Goal: Contribute content: Contribute content

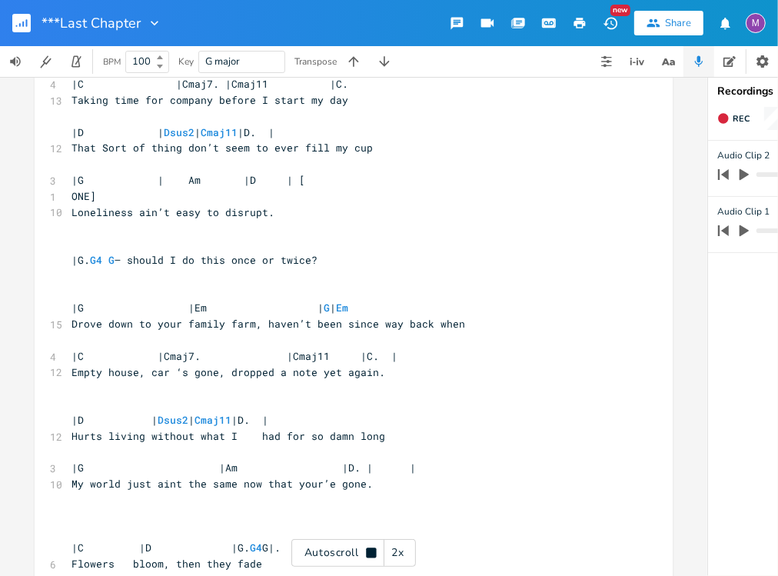
click at [362, 554] on div "Autoscroll 2x" at bounding box center [353, 553] width 125 height 28
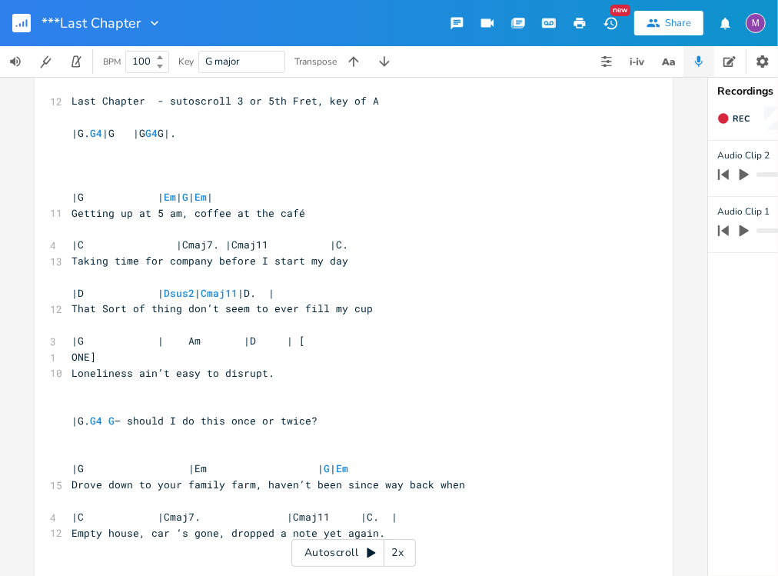
scroll to position [15, 0]
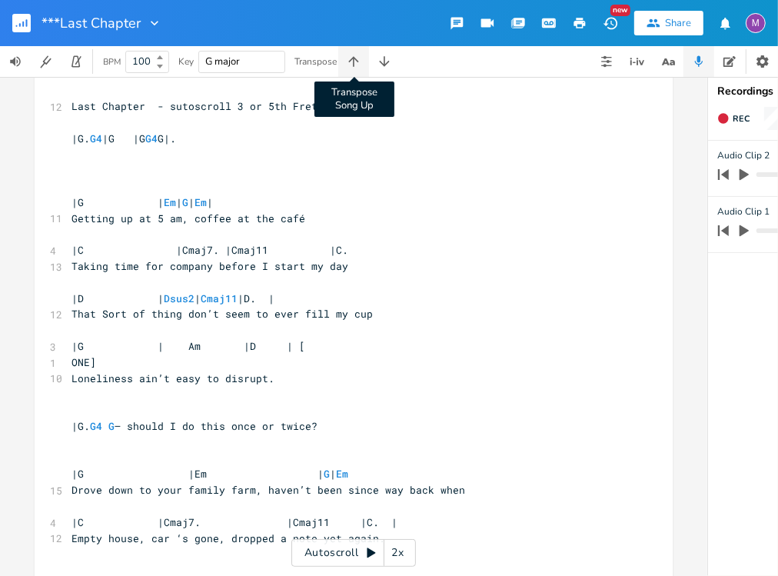
click at [359, 64] on icon "button" at bounding box center [353, 61] width 15 height 15
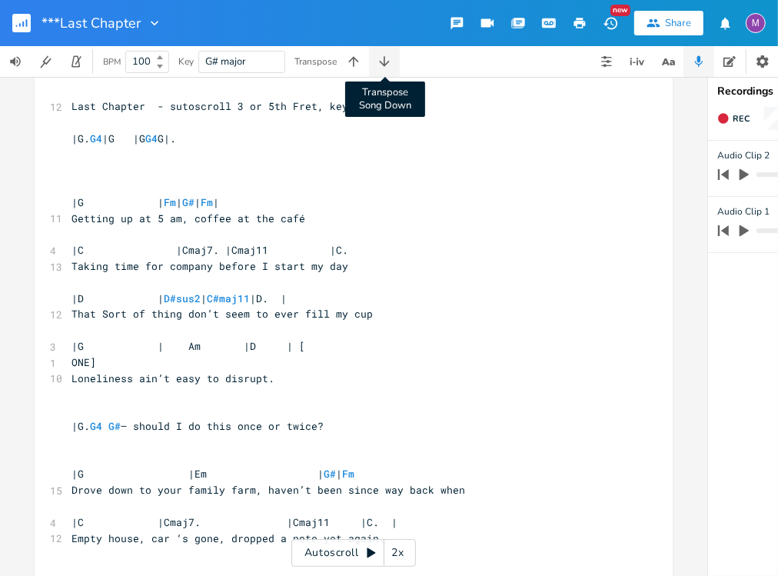
click at [379, 61] on icon "button" at bounding box center [384, 61] width 15 height 15
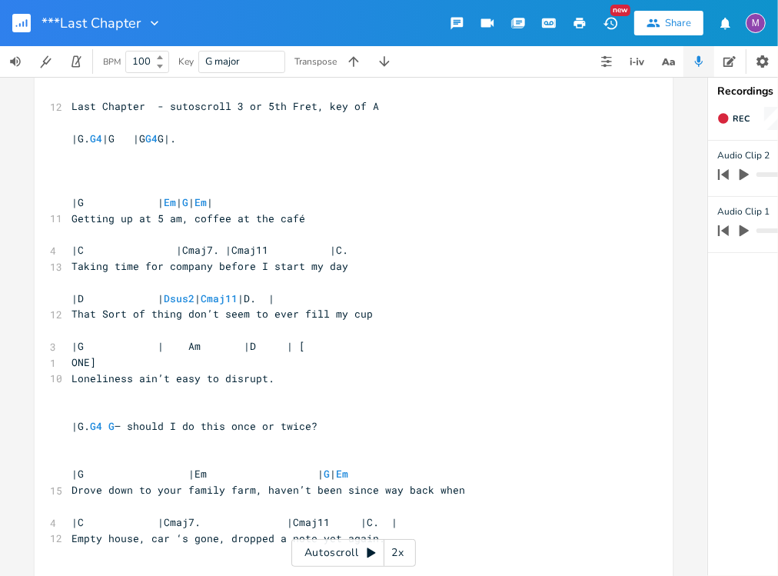
click at [81, 201] on span "|G | Em | G | Em |" at bounding box center [141, 202] width 141 height 14
type textarea "g"
click at [78, 216] on li "G" at bounding box center [91, 219] width 46 height 16
click at [72, 254] on span "|C |Cmaj7. |Cmaj11 |C." at bounding box center [209, 250] width 277 height 14
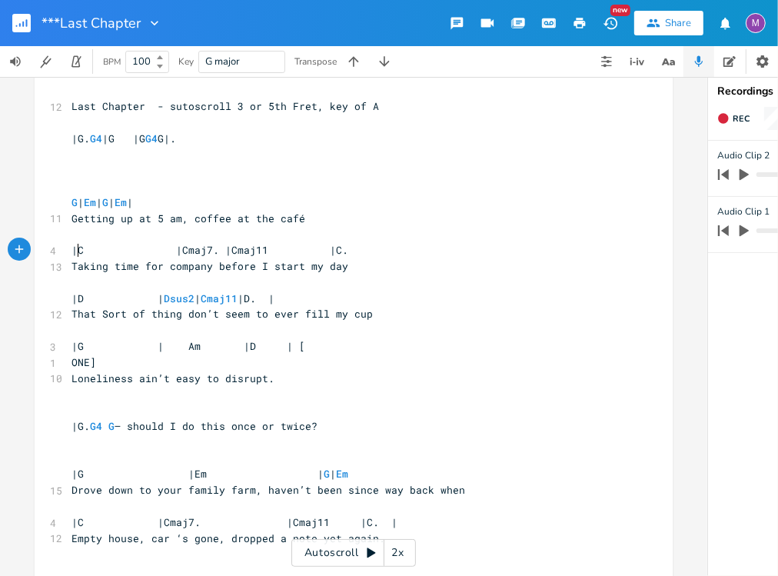
scroll to position [0, 2]
click at [78, 297] on span "|D | Dsus2 | Cmaj11 |D. |" at bounding box center [172, 298] width 203 height 14
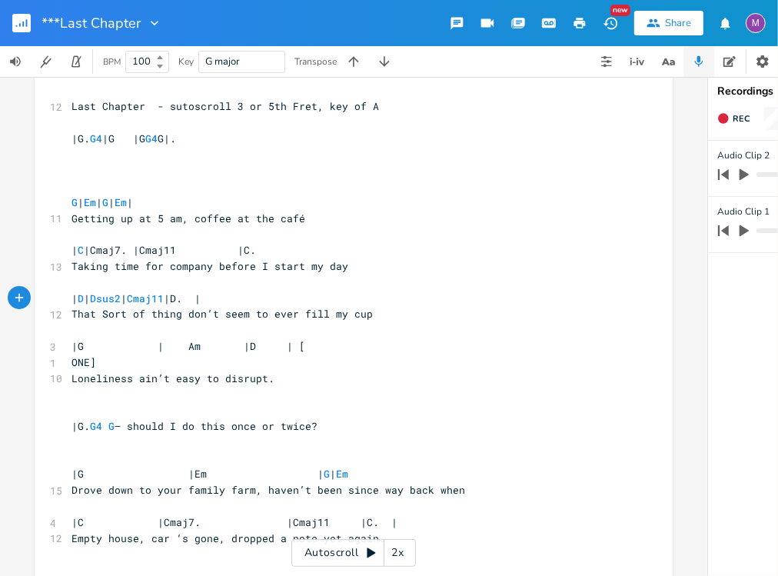
click at [72, 344] on span "|G | Am |D | [" at bounding box center [188, 346] width 234 height 14
click at [164, 344] on span "| G | Am |D | [" at bounding box center [117, 346] width 92 height 14
click at [181, 256] on span "| C |Cmaj7. |Cmaj11 |C." at bounding box center [163, 250] width 184 height 14
click at [234, 249] on span "| C | Cmaj7 . |Cmaj11 |C." at bounding box center [163, 250] width 184 height 14
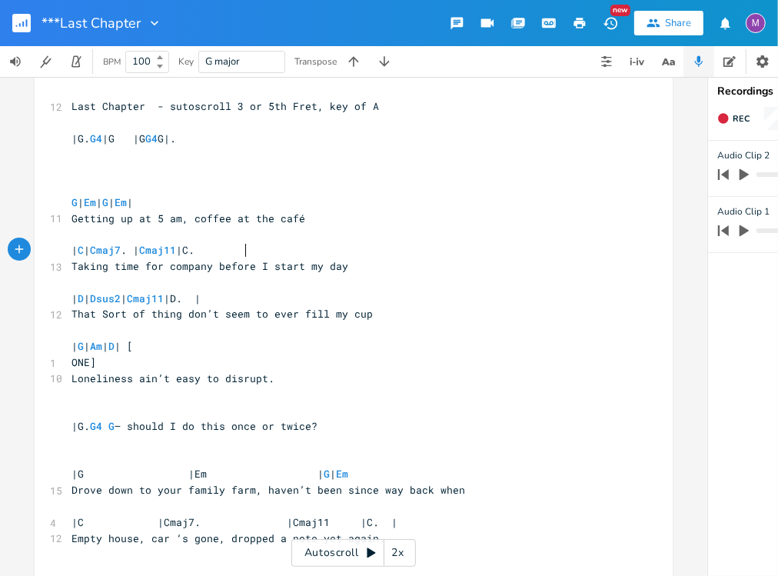
click at [194, 247] on span "| C | Cmaj7 . | Cmaj11 |C." at bounding box center [132, 250] width 123 height 14
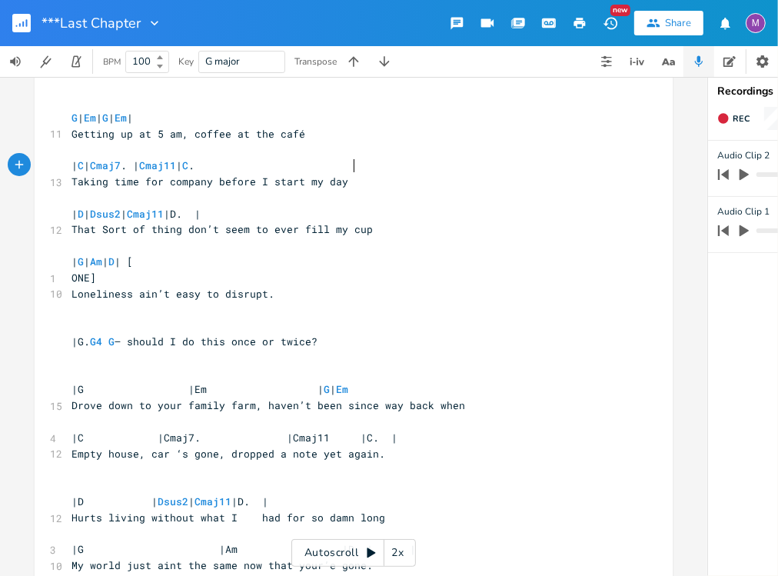
scroll to position [101, 0]
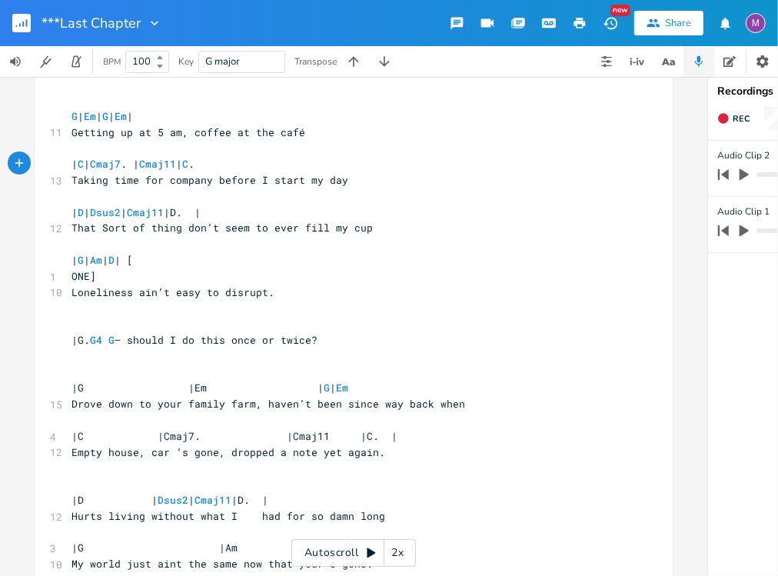
click at [201, 214] on span "| D | Dsus2 | Cmaj11 |D. |" at bounding box center [135, 212] width 129 height 14
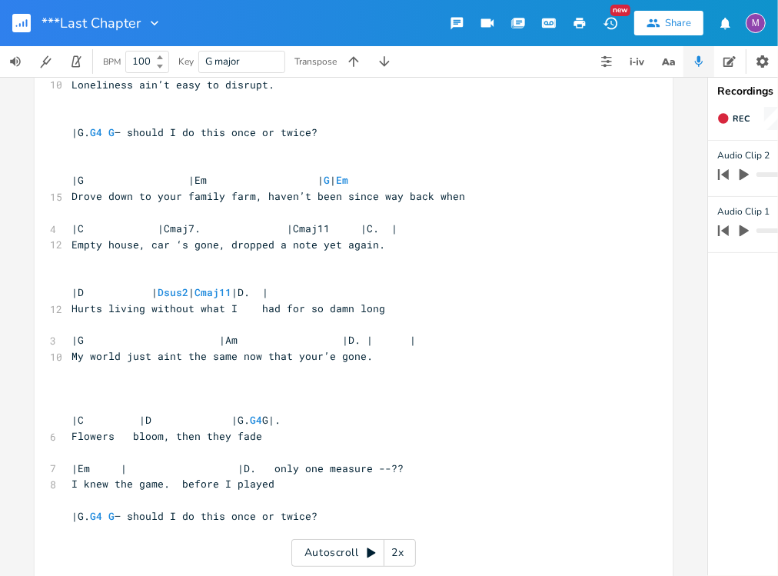
scroll to position [310, 0]
click at [72, 182] on span "|G |Em | G | Em" at bounding box center [209, 179] width 277 height 14
click at [191, 174] on span "| G |Em | G | Em" at bounding box center [157, 179] width 172 height 14
click at [71, 231] on span "|C |Cmaj7. |Cmaj11 |C. |" at bounding box center [234, 228] width 326 height 14
click at [165, 229] on span "| C |Cmaj7. |Cmaj11 |C. |" at bounding box center [197, 228] width 252 height 14
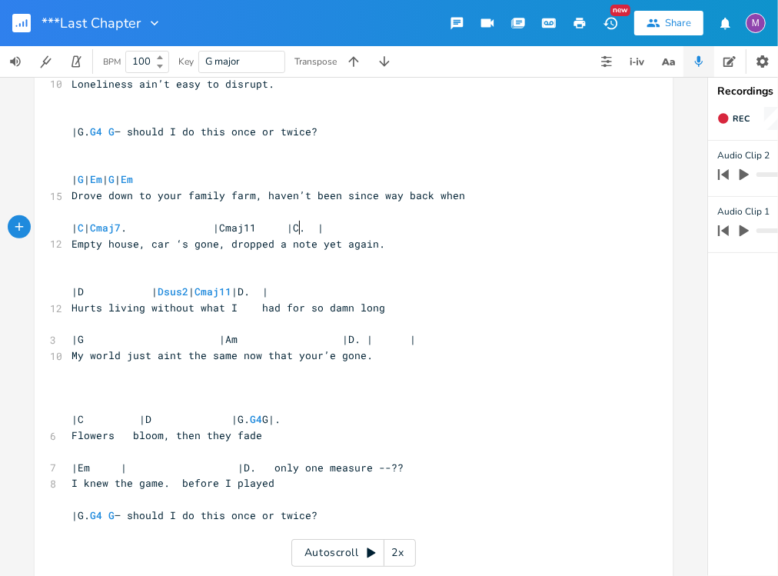
click at [294, 228] on span "| C | Cmaj7 . |Cmaj11 |C. |" at bounding box center [197, 228] width 252 height 14
click at [293, 226] on span "| C | Cmaj7 . | Cmaj11 |C. |" at bounding box center [181, 228] width 221 height 14
click at [71, 288] on span "|D | Dsus2 | Cmaj11 |D. |" at bounding box center [169, 291] width 197 height 14
click at [201, 289] on span "| D | Dsus2 | Cmaj11 |D. |" at bounding box center [135, 291] width 129 height 14
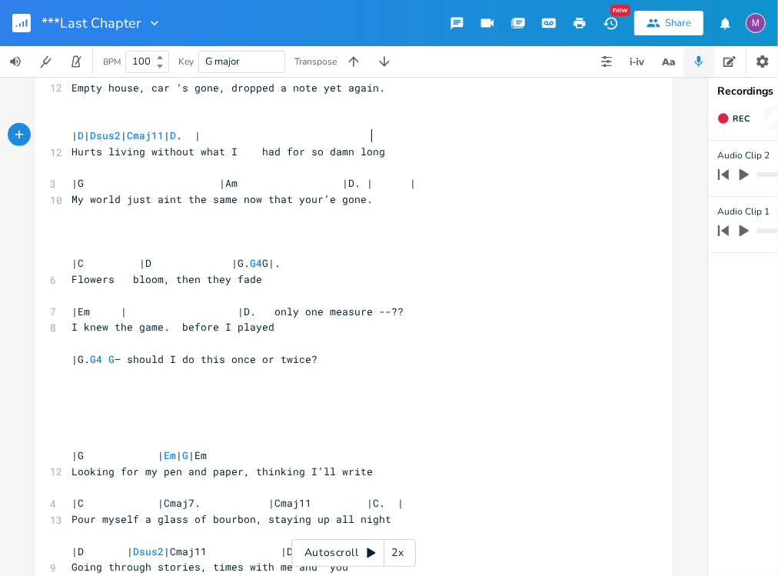
scroll to position [483, 0]
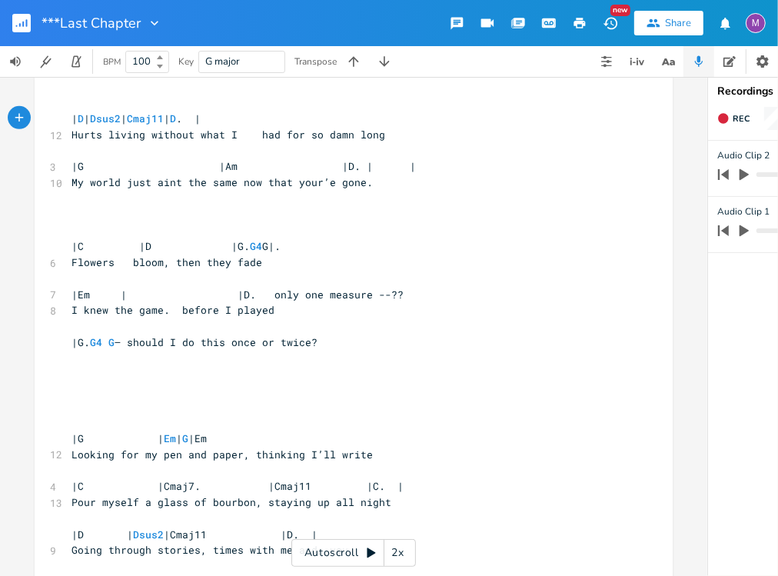
click at [74, 166] on span "|G |Am |D. | |" at bounding box center [243, 166] width 344 height 14
click at [221, 169] on span "| G |Am |D. | |" at bounding box center [175, 166] width 209 height 14
click at [176, 168] on span "| G | Am |D. | |" at bounding box center [123, 166] width 105 height 14
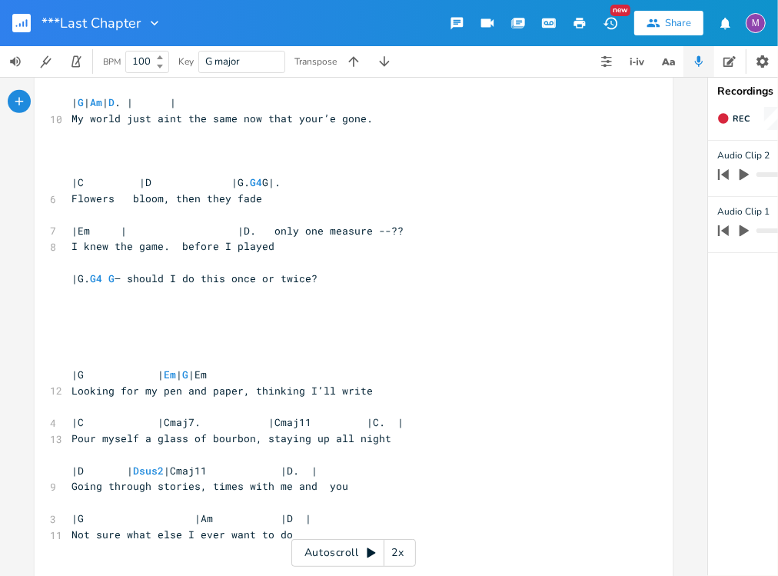
scroll to position [600, 0]
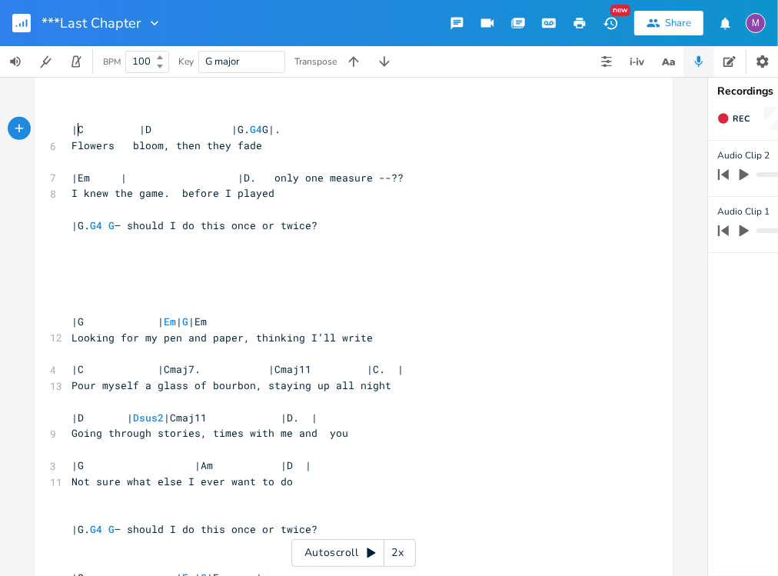
click at [72, 131] on span "|C |D |G. G4 G|." at bounding box center [175, 129] width 209 height 14
click at [145, 133] on span "| C |D |G. G4 G|." at bounding box center [148, 129] width 154 height 14
click at [145, 131] on span "| C | D |G. G4 G|." at bounding box center [108, 129] width 74 height 14
click at [145, 131] on span "| C | D | G . G4 G|." at bounding box center [108, 129] width 74 height 14
click at [75, 179] on span "|Em | |D. only one measure --??" at bounding box center [237, 178] width 332 height 14
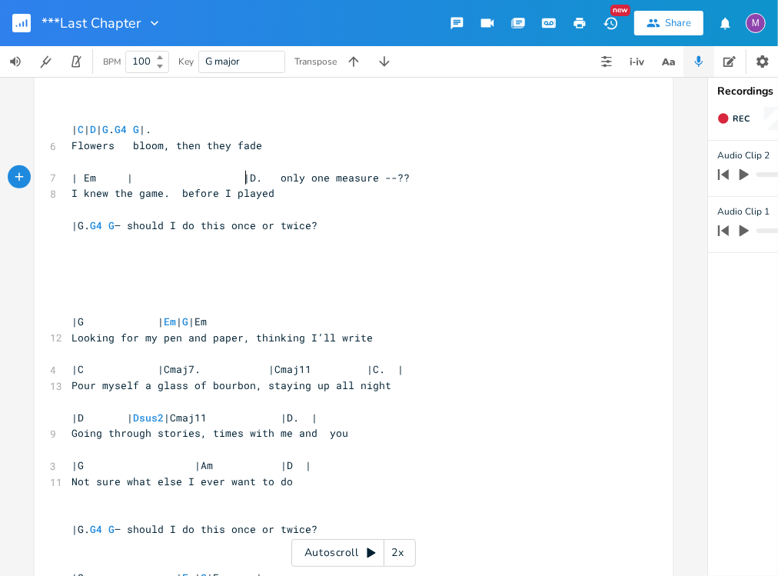
click at [238, 182] on span "| Em | |D. only one measure --??" at bounding box center [240, 178] width 338 height 14
click at [73, 229] on span "|G. G4 G – should I do this once or twice?" at bounding box center [194, 225] width 246 height 14
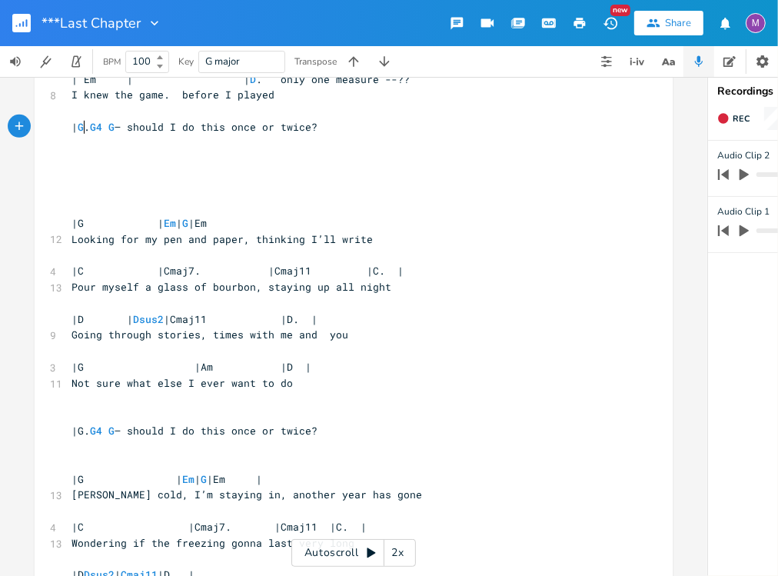
scroll to position [701, 0]
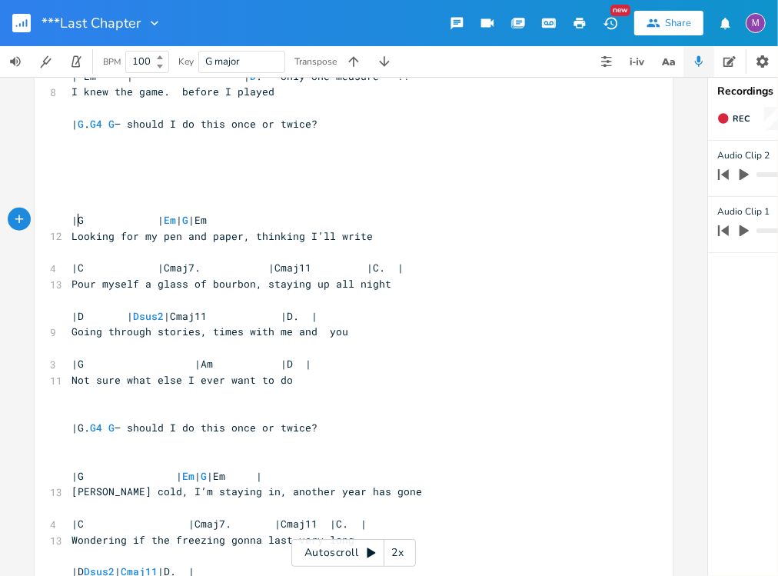
click at [71, 219] on span "|G | Em | G |Em" at bounding box center [138, 220] width 135 height 14
click at [133, 218] on span "| G | Em | G |Em" at bounding box center [101, 220] width 61 height 14
click at [72, 262] on span "|C |Cmaj7. |Cmaj11 |C. |" at bounding box center [237, 268] width 332 height 14
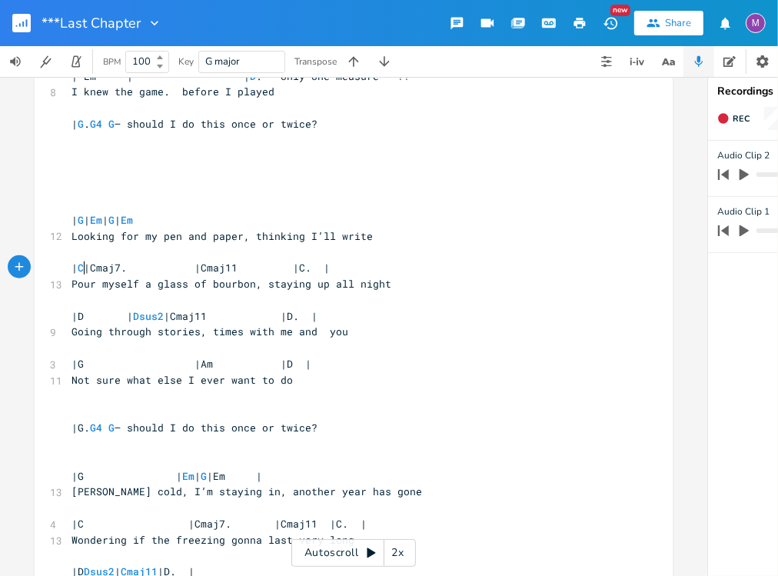
click at [161, 269] on span "| C |Cmaj7. |Cmaj11 |C. |" at bounding box center [200, 268] width 258 height 14
click at [279, 271] on span "| C | Cmaj7 . |Cmaj11 |C. |" at bounding box center [200, 268] width 258 height 14
click at [274, 263] on span "| C | Cmaj7 . | Cmaj11 |C. |" at bounding box center [172, 268] width 203 height 14
